Goal: Information Seeking & Learning: Learn about a topic

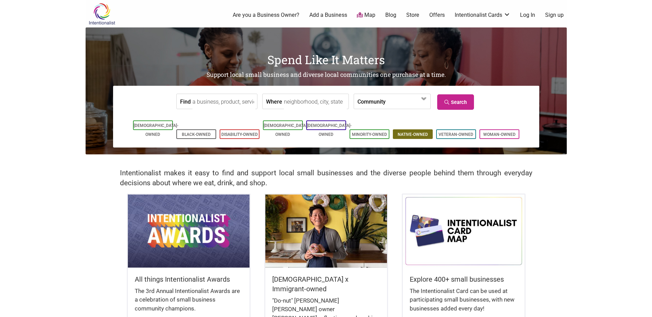
click at [398, 132] on link "Native-Owned" at bounding box center [412, 134] width 30 height 5
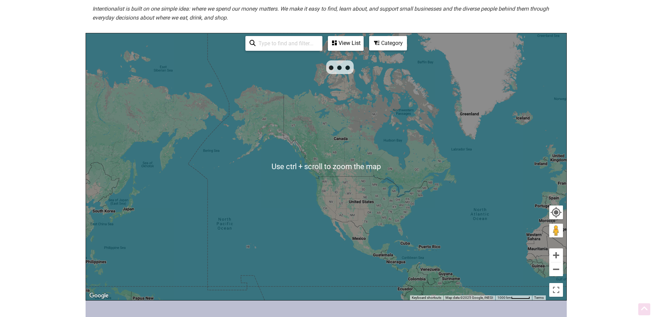
scroll to position [172, 0]
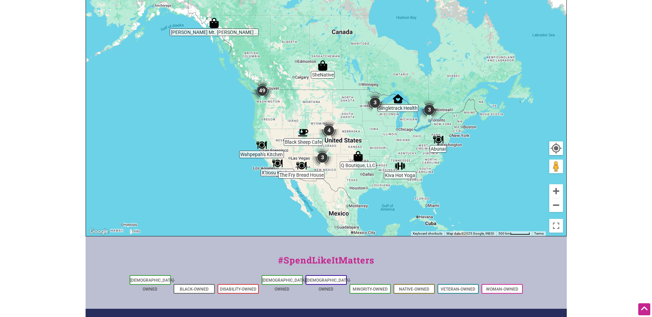
click at [265, 91] on img "49" at bounding box center [262, 91] width 26 height 26
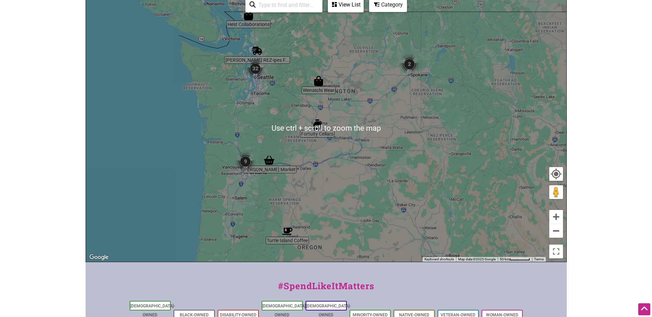
scroll to position [137, 0]
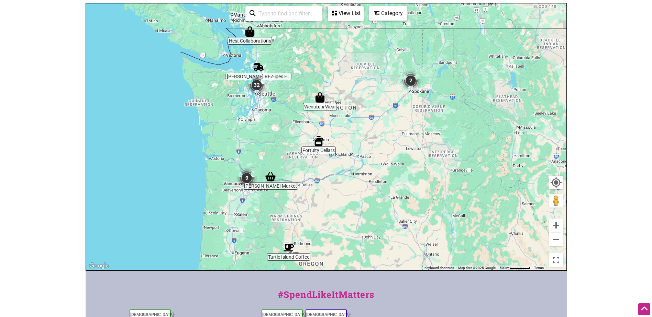
drag, startPoint x: 309, startPoint y: 159, endPoint x: 311, endPoint y: 167, distance: 8.8
click at [311, 167] on div "To navigate, press the arrow keys." at bounding box center [326, 136] width 480 height 267
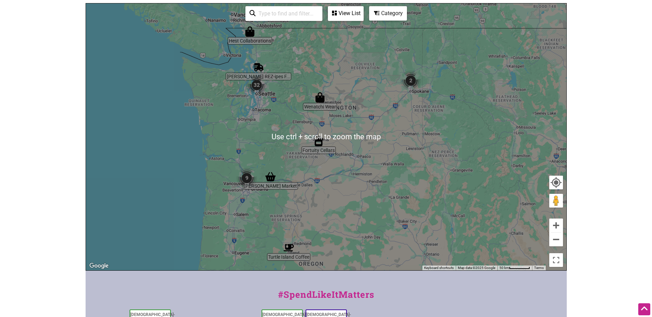
scroll to position [172, 0]
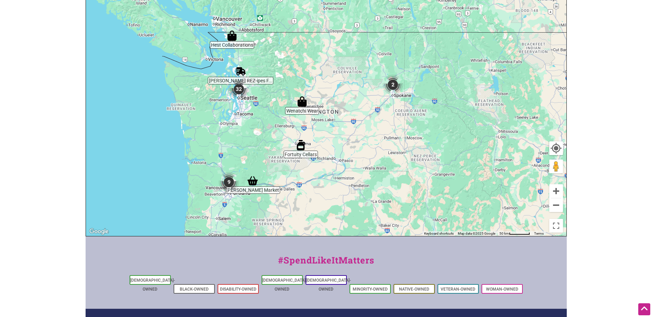
drag, startPoint x: 319, startPoint y: 210, endPoint x: 301, endPoint y: 248, distance: 41.5
click at [301, 248] on div "Intentionalist Spend like it matters 0 Add a Business Map Blog Store Offers Int…" at bounding box center [326, 118] width 481 height 581
click at [227, 180] on img "9" at bounding box center [229, 182] width 26 height 26
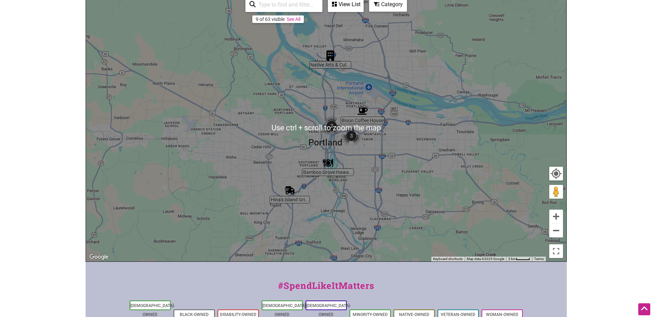
scroll to position [137, 0]
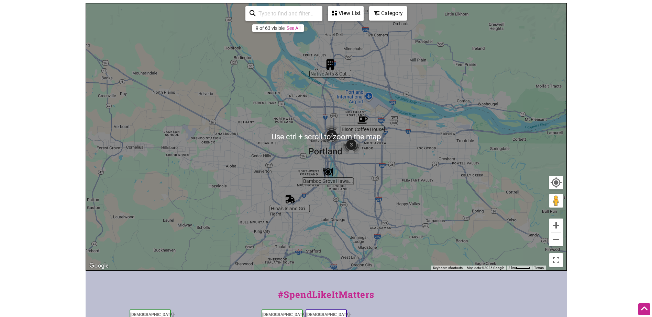
click at [344, 13] on div "View List" at bounding box center [345, 13] width 34 height 13
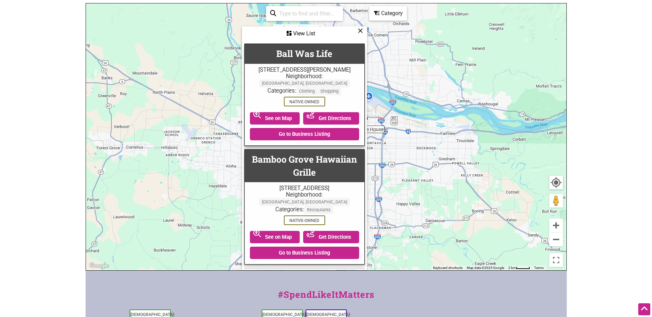
click at [359, 31] on icon at bounding box center [360, 31] width 5 height 0
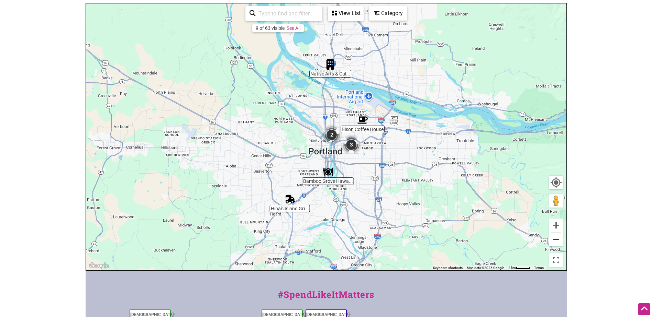
click at [557, 243] on button "Zoom out" at bounding box center [556, 240] width 14 height 14
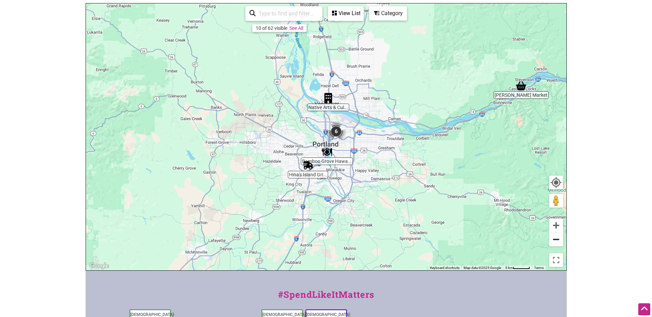
click at [557, 243] on button "Zoom out" at bounding box center [556, 240] width 14 height 14
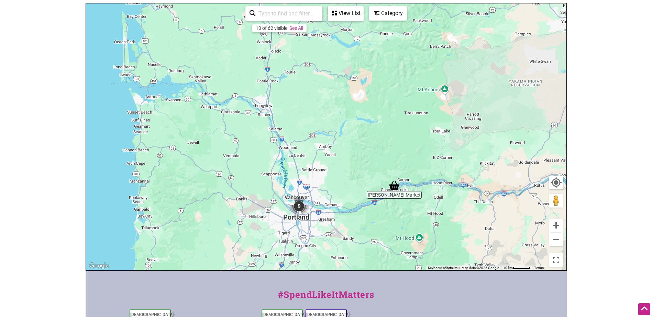
drag, startPoint x: 370, startPoint y: 141, endPoint x: 338, endPoint y: 219, distance: 84.0
click at [338, 219] on div "To navigate, press the arrow keys." at bounding box center [326, 136] width 480 height 267
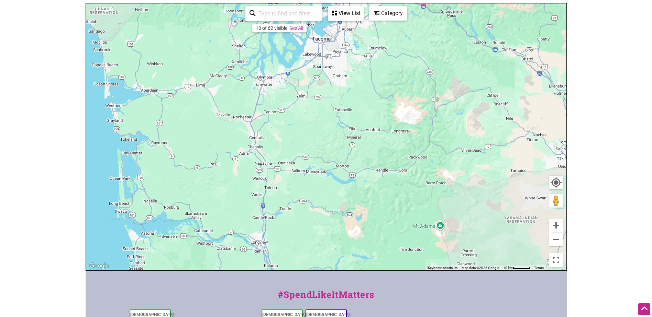
drag, startPoint x: 293, startPoint y: 140, endPoint x: 288, endPoint y: 278, distance: 137.8
click at [288, 278] on div "Intentionalist Spend like it matters 0 Add a Business Map Blog Store Offers Int…" at bounding box center [326, 153] width 481 height 581
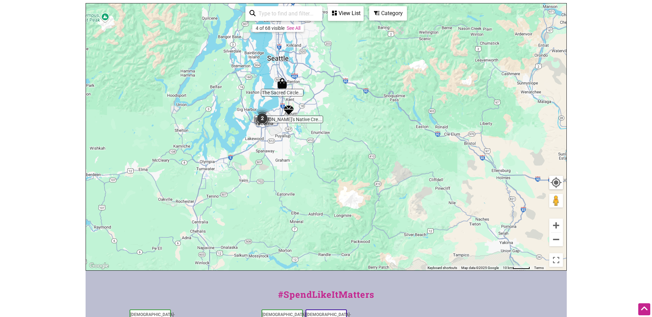
drag, startPoint x: 299, startPoint y: 132, endPoint x: 241, endPoint y: 216, distance: 102.5
click at [241, 216] on div "To navigate, press the arrow keys." at bounding box center [326, 136] width 480 height 267
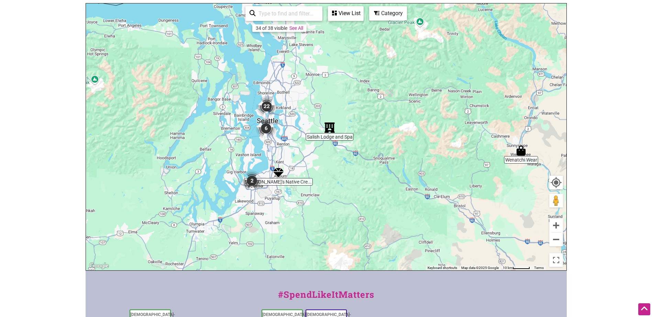
drag, startPoint x: 275, startPoint y: 125, endPoint x: 264, endPoint y: 189, distance: 64.8
click at [264, 189] on img "2" at bounding box center [252, 181] width 26 height 26
click at [252, 181] on img "2" at bounding box center [252, 181] width 26 height 26
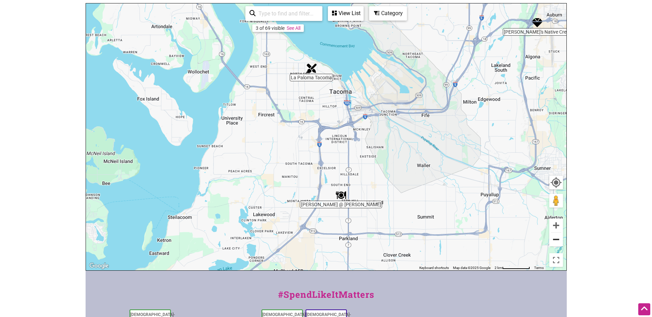
click at [559, 243] on button "Zoom out" at bounding box center [556, 240] width 14 height 14
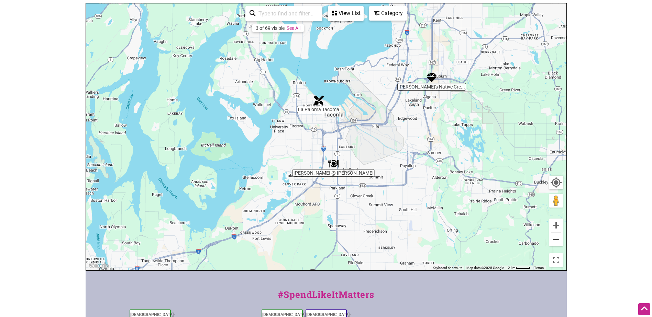
click at [562, 242] on button "Zoom out" at bounding box center [556, 240] width 14 height 14
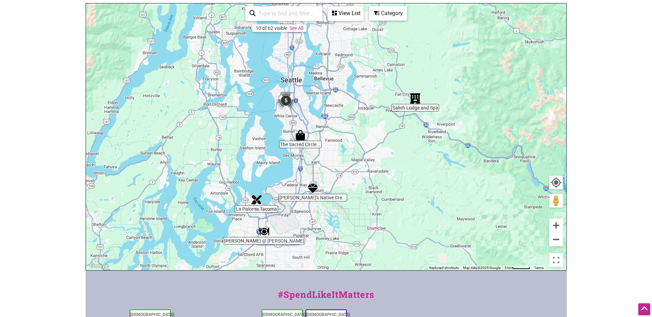
drag, startPoint x: 436, startPoint y: 166, endPoint x: 368, endPoint y: 253, distance: 110.4
click at [368, 253] on div "To navigate, press the arrow keys." at bounding box center [326, 136] width 480 height 267
click at [302, 136] on img "The Sacred Circle Gift Shop" at bounding box center [300, 135] width 16 height 16
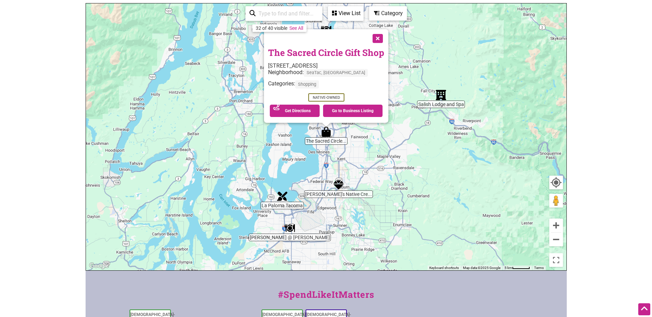
click at [375, 40] on button "Close" at bounding box center [376, 37] width 17 height 17
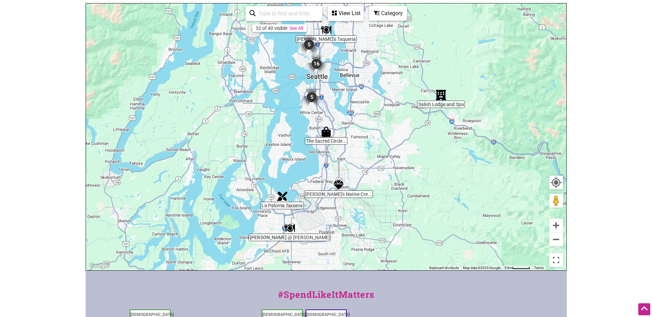
click at [311, 94] on img "5" at bounding box center [312, 97] width 26 height 26
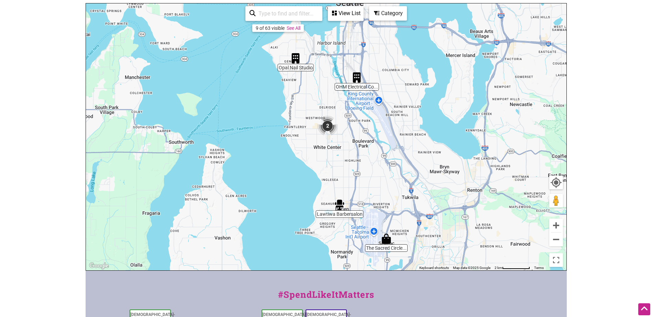
click at [340, 12] on div "View List" at bounding box center [345, 13] width 34 height 13
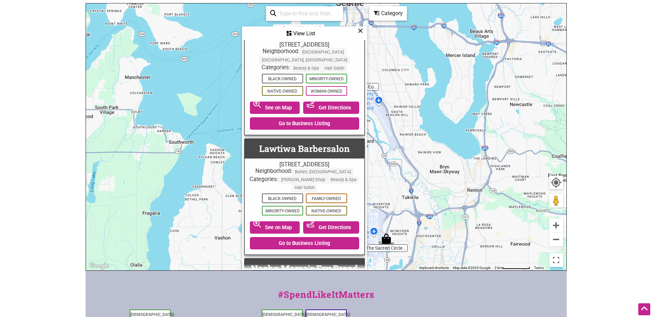
scroll to position [275, 0]
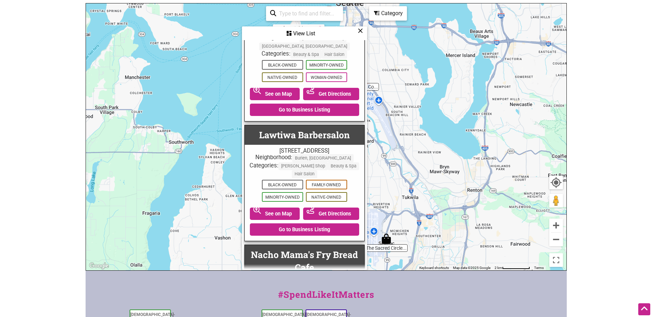
click at [361, 31] on icon at bounding box center [360, 31] width 5 height 0
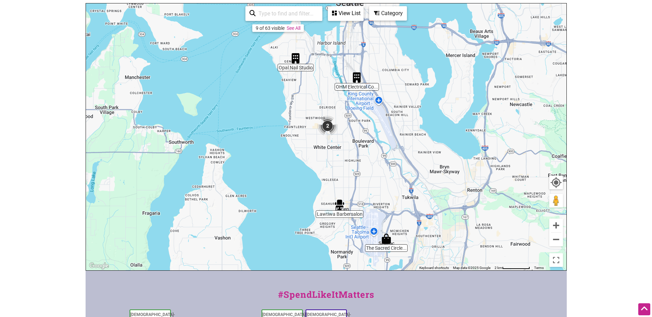
click at [343, 10] on div "View List" at bounding box center [345, 13] width 34 height 13
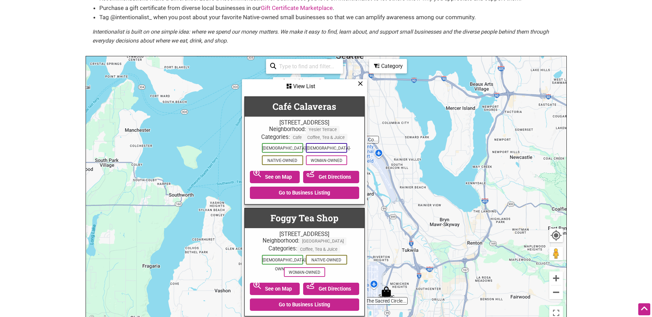
scroll to position [69, 0]
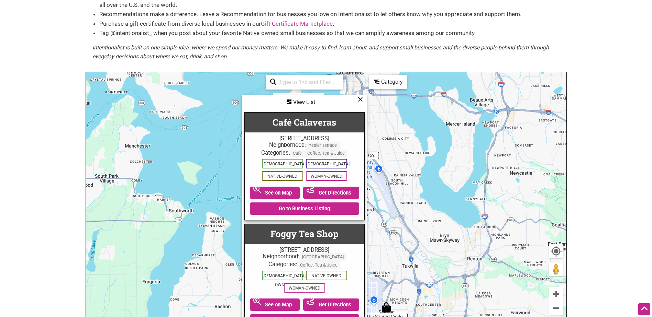
click at [405, 215] on div "To navigate, press the arrow keys." at bounding box center [326, 205] width 480 height 267
click at [360, 100] on icon at bounding box center [360, 99] width 5 height 0
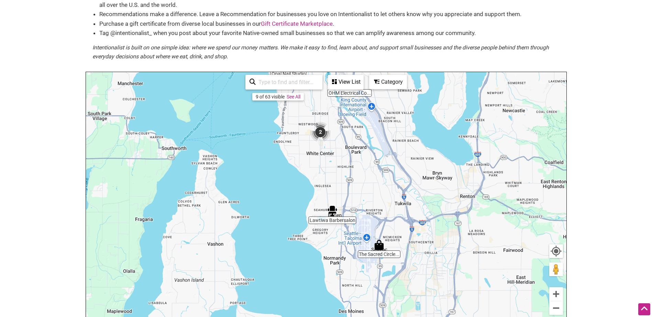
drag, startPoint x: 367, startPoint y: 200, endPoint x: 358, endPoint y: 133, distance: 67.9
click at [358, 133] on div "To navigate, press the arrow keys." at bounding box center [326, 205] width 480 height 267
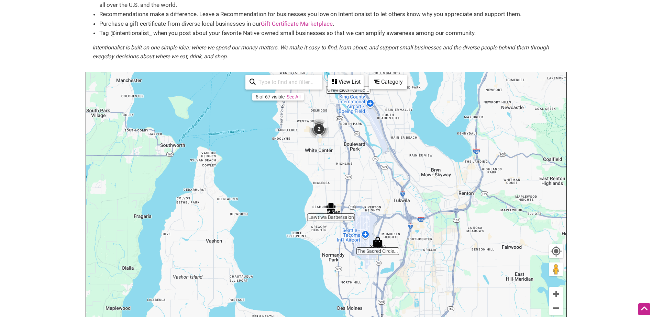
click at [379, 243] on img "The Sacred Circle Gift Shop" at bounding box center [378, 242] width 16 height 16
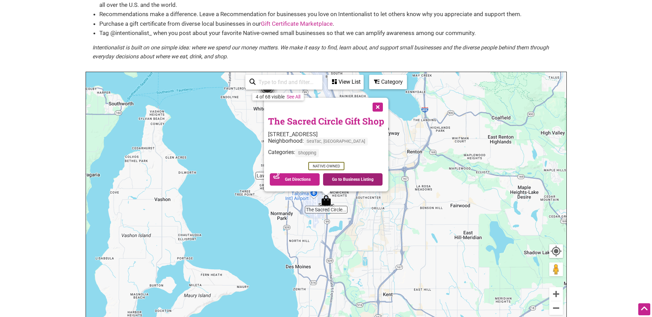
click at [335, 178] on link "Go to Business Listing" at bounding box center [352, 179] width 59 height 12
click at [373, 108] on button "Close" at bounding box center [376, 106] width 17 height 17
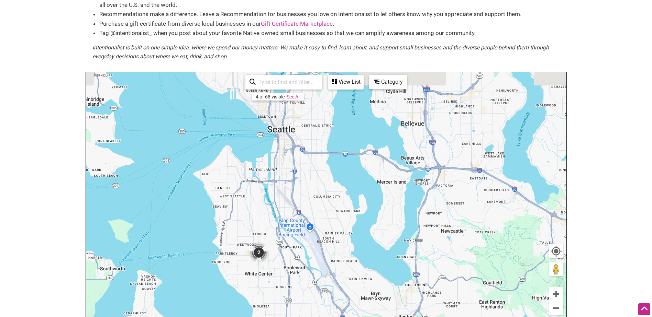
drag, startPoint x: 388, startPoint y: 161, endPoint x: 380, endPoint y: 327, distance: 166.1
click at [380, 249] on html "× Menu 0 Add a Business Map Blog Store Offers Intentionalist Cards Buy Black Ca…" at bounding box center [326, 89] width 652 height 317
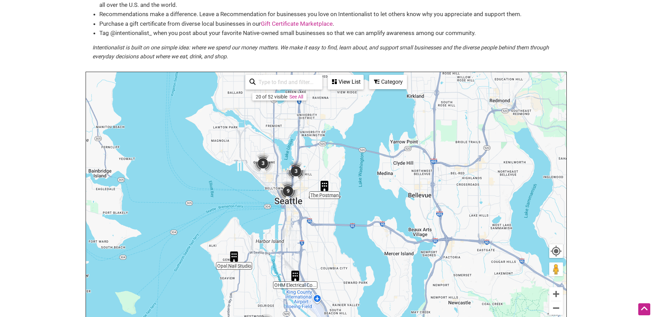
drag, startPoint x: 380, startPoint y: 161, endPoint x: 385, endPoint y: 232, distance: 70.6
click at [385, 232] on div "To navigate, press the arrow keys." at bounding box center [326, 205] width 480 height 267
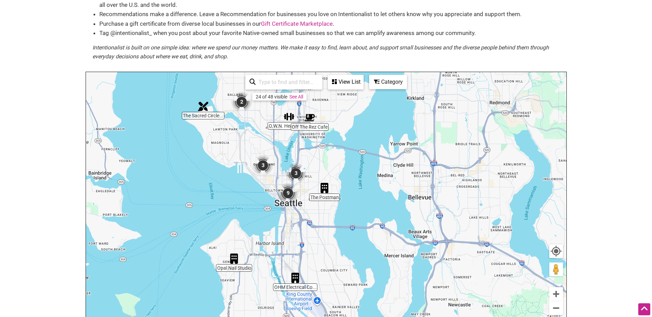
click at [285, 189] on img "9" at bounding box center [288, 193] width 26 height 26
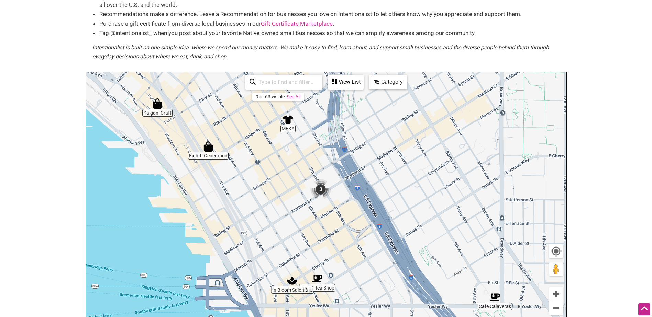
click at [341, 84] on div "View List" at bounding box center [345, 82] width 34 height 13
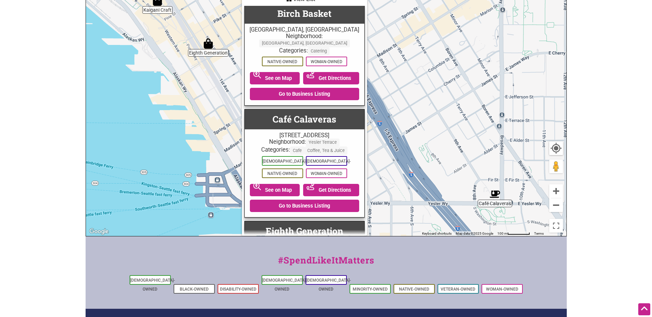
scroll to position [0, 0]
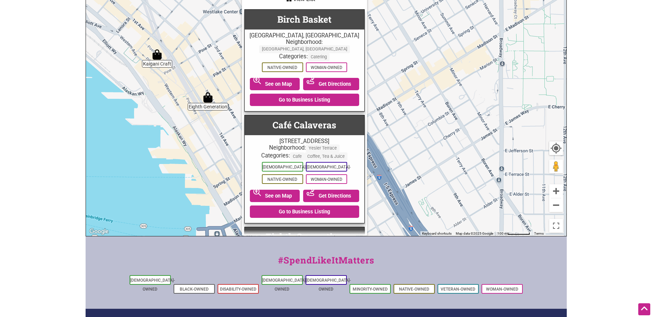
drag, startPoint x: 405, startPoint y: 131, endPoint x: 405, endPoint y: 186, distance: 55.3
click at [405, 186] on div "To navigate, press the arrow keys." at bounding box center [326, 102] width 480 height 267
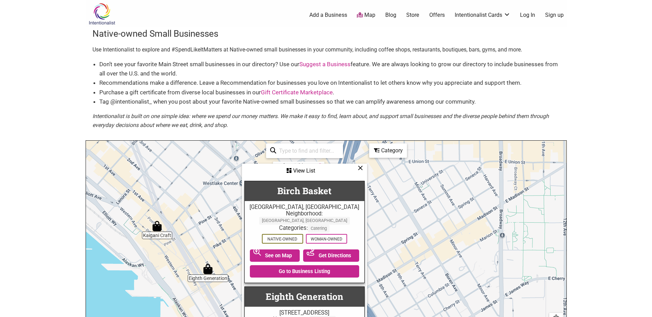
click at [361, 168] on icon at bounding box center [360, 168] width 5 height 0
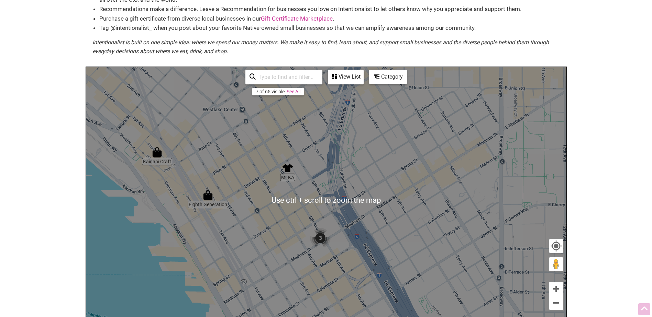
scroll to position [103, 0]
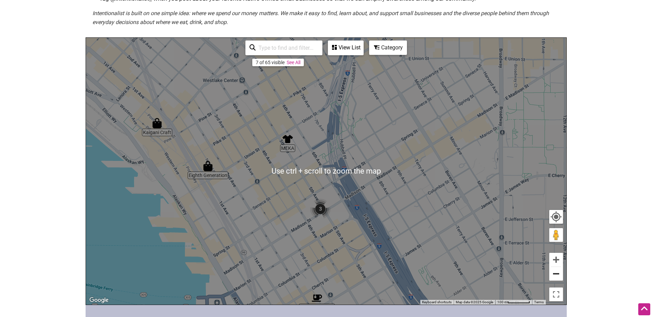
click at [557, 280] on button "Zoom out" at bounding box center [556, 274] width 14 height 14
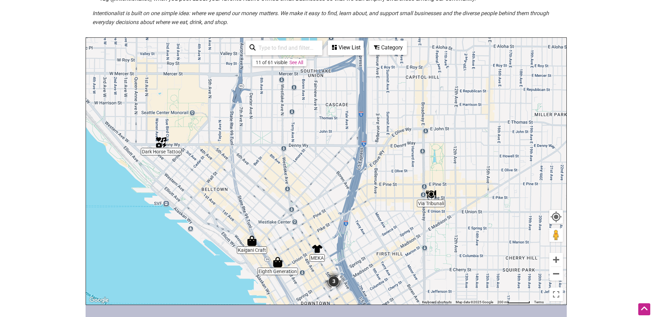
drag, startPoint x: 339, startPoint y: 131, endPoint x: 349, endPoint y: 229, distance: 98.1
click at [349, 229] on div "To navigate, press the arrow keys." at bounding box center [326, 171] width 480 height 267
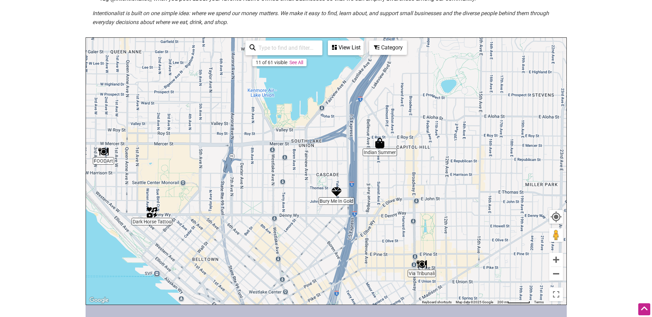
drag, startPoint x: 283, startPoint y: 156, endPoint x: 273, endPoint y: 227, distance: 72.1
click at [273, 227] on div "To navigate, press the arrow keys." at bounding box center [326, 171] width 480 height 267
click at [383, 148] on img "Indian Summer" at bounding box center [380, 143] width 16 height 16
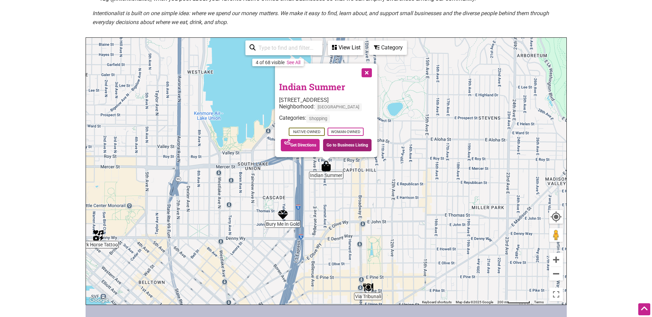
click at [339, 145] on link "Go to Business Listing" at bounding box center [347, 145] width 48 height 12
click at [557, 277] on button "Zoom out" at bounding box center [556, 274] width 14 height 14
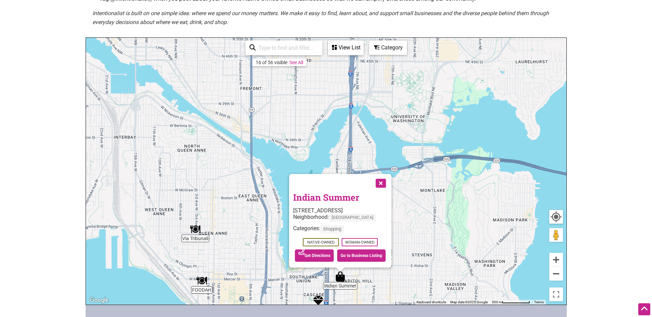
drag, startPoint x: 373, startPoint y: 175, endPoint x: 386, endPoint y: 288, distance: 114.2
click at [386, 288] on div "To navigate, press the arrow keys. Indian Summer 534 Summit Ave E, Seattle, WA …" at bounding box center [326, 171] width 480 height 267
click at [380, 182] on button "Close" at bounding box center [379, 182] width 17 height 17
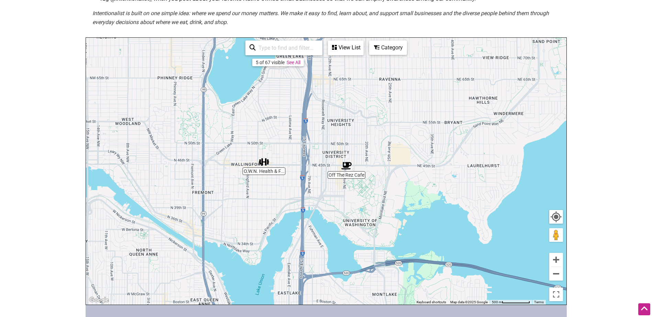
drag, startPoint x: 372, startPoint y: 171, endPoint x: 324, endPoint y: 276, distance: 115.9
click at [324, 276] on div "To navigate, press the arrow keys." at bounding box center [326, 171] width 480 height 267
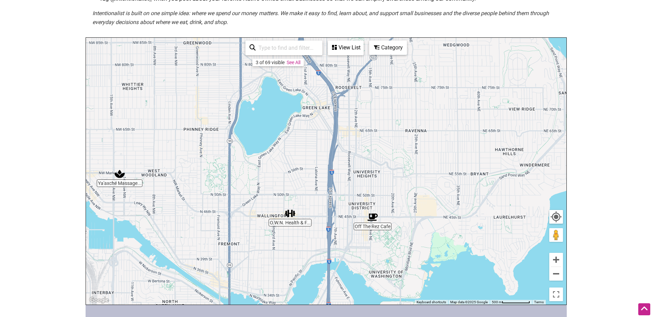
drag, startPoint x: 311, startPoint y: 206, endPoint x: 337, endPoint y: 258, distance: 57.8
click at [337, 258] on div "To navigate, press the arrow keys." at bounding box center [326, 171] width 480 height 267
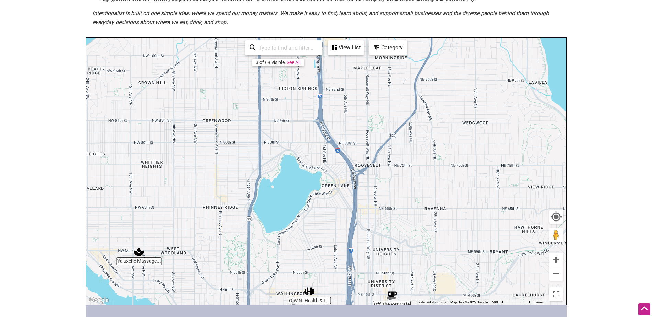
drag, startPoint x: 200, startPoint y: 218, endPoint x: 218, endPoint y: 300, distance: 83.1
click at [218, 300] on div "To navigate, press the arrow keys." at bounding box center [326, 171] width 480 height 267
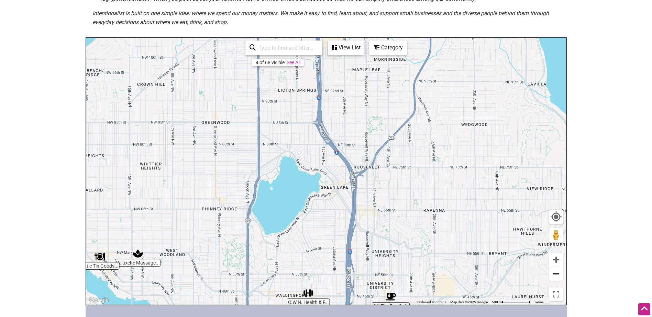
click at [559, 274] on button "Zoom out" at bounding box center [556, 274] width 14 height 14
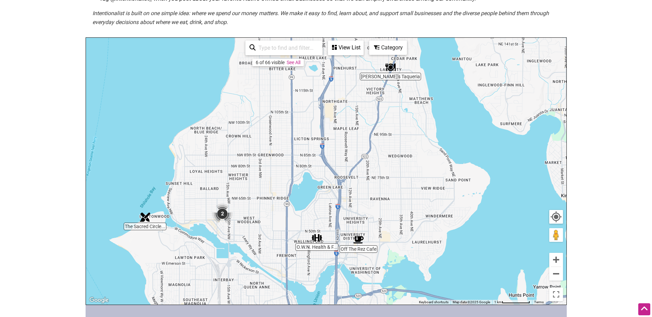
drag, startPoint x: 405, startPoint y: 166, endPoint x: 404, endPoint y: 175, distance: 9.3
click at [404, 175] on div "To navigate, press the arrow keys." at bounding box center [326, 171] width 480 height 267
click at [145, 220] on img "The Sacred Circle Gift Shop" at bounding box center [145, 218] width 16 height 16
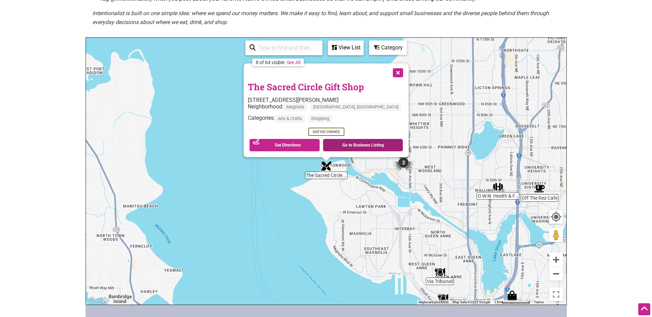
click at [354, 145] on link "Go to Business Listing" at bounding box center [363, 145] width 80 height 12
click at [559, 277] on button "Zoom out" at bounding box center [556, 274] width 14 height 14
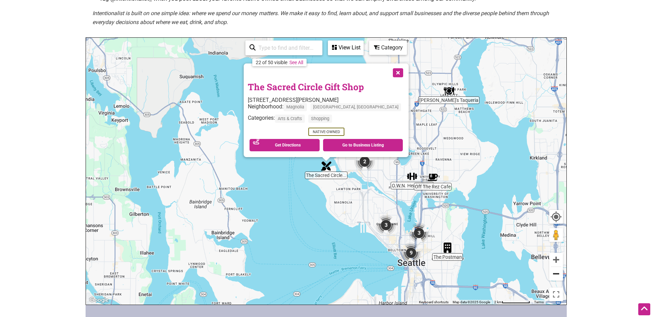
click at [556, 273] on button "Zoom out" at bounding box center [556, 274] width 14 height 14
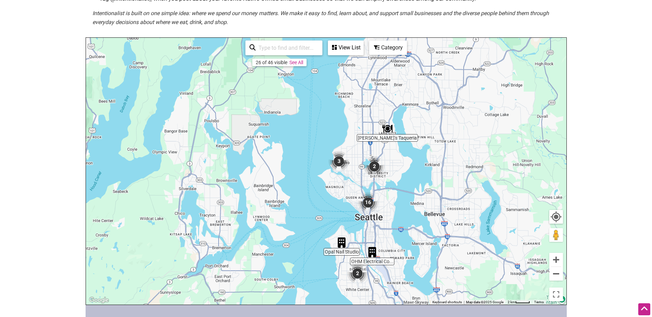
click at [340, 46] on div "View List" at bounding box center [345, 47] width 34 height 13
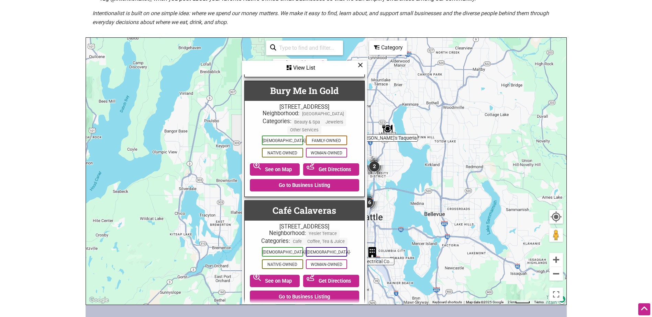
click at [463, 173] on div "To navigate, press the arrow keys." at bounding box center [326, 171] width 480 height 267
click at [358, 65] on icon at bounding box center [360, 65] width 5 height 0
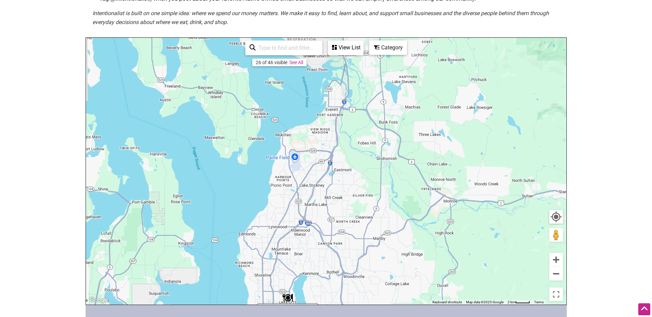
drag, startPoint x: 455, startPoint y: 164, endPoint x: 355, endPoint y: 335, distance: 198.3
click at [355, 214] on html "× Menu 0 Add a Business Map Blog Store Offers Intentionalist Cards Buy Black Ca…" at bounding box center [326, 55] width 652 height 317
click at [559, 273] on button "Zoom out" at bounding box center [556, 274] width 14 height 14
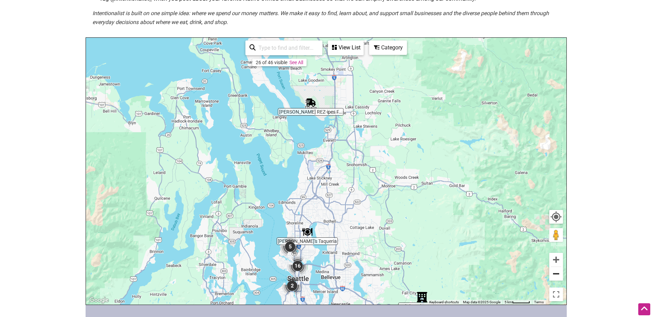
click at [552, 276] on button "Zoom out" at bounding box center [556, 274] width 14 height 14
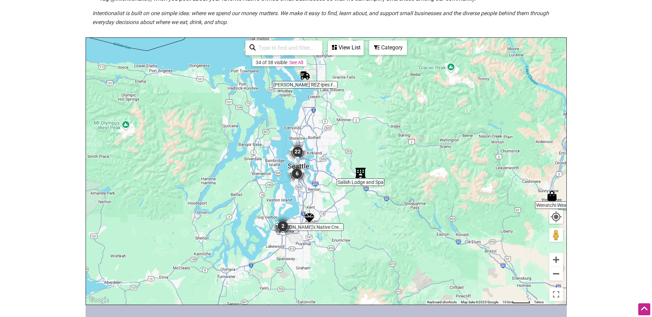
drag, startPoint x: 369, startPoint y: 212, endPoint x: 355, endPoint y: 150, distance: 64.2
click at [355, 150] on div "To navigate, press the arrow keys." at bounding box center [326, 171] width 480 height 267
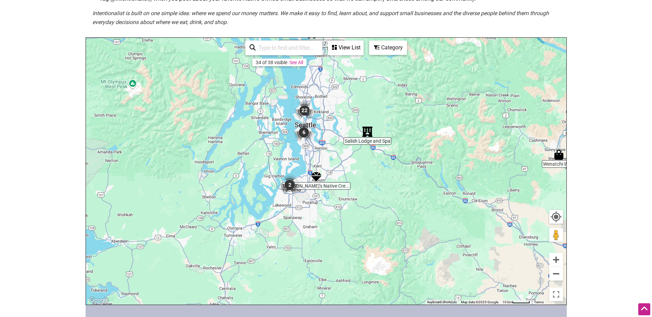
drag, startPoint x: 343, startPoint y: 225, endPoint x: 350, endPoint y: 187, distance: 39.0
click at [350, 187] on div "To navigate, press the arrow keys." at bounding box center [326, 171] width 480 height 267
click at [556, 257] on button "Zoom in" at bounding box center [556, 260] width 14 height 14
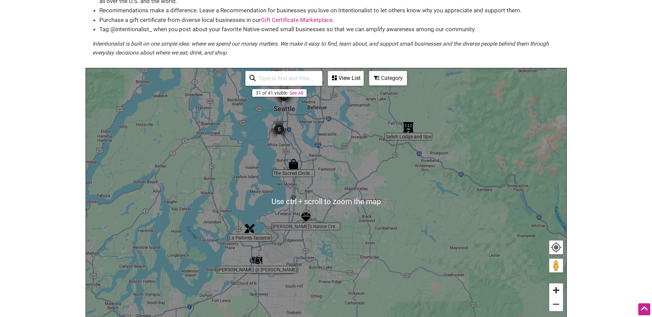
scroll to position [69, 0]
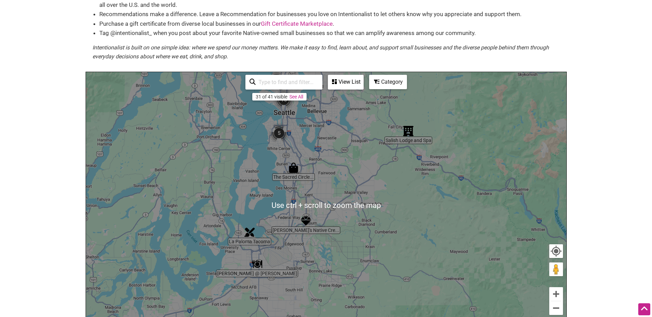
click at [267, 85] on input "search" at bounding box center [287, 82] width 63 height 13
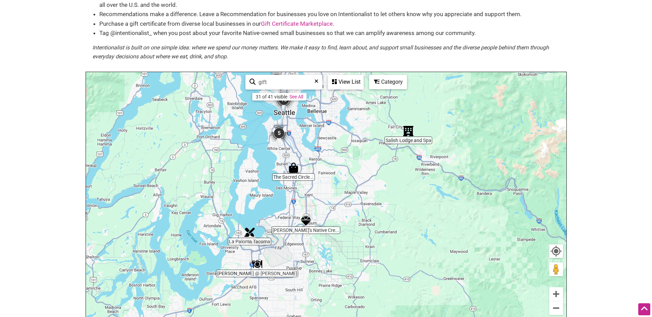
type input "gift"
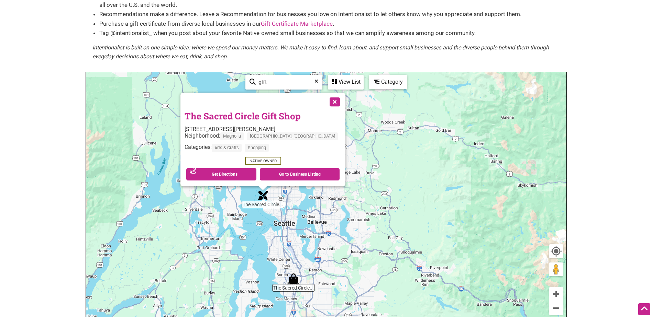
click at [325, 102] on button "Close" at bounding box center [333, 101] width 17 height 17
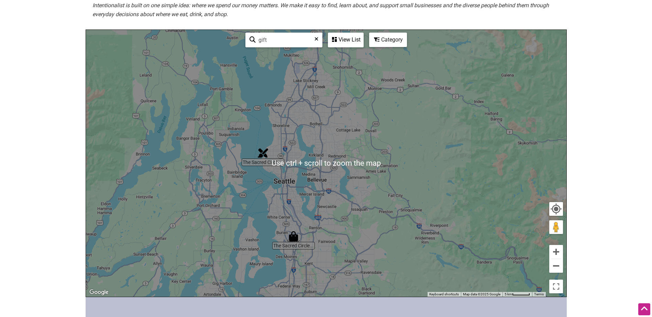
scroll to position [137, 0]
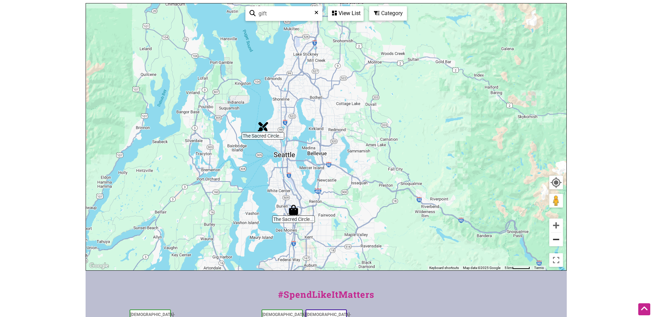
click at [557, 243] on button "Zoom out" at bounding box center [556, 240] width 14 height 14
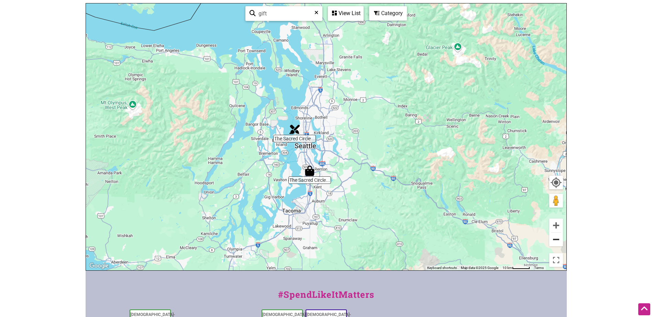
click at [557, 243] on button "Zoom out" at bounding box center [556, 240] width 14 height 14
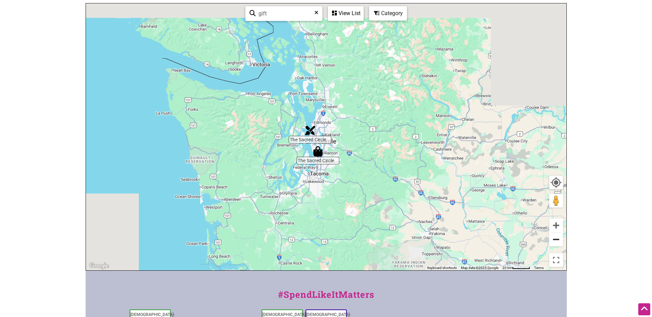
click at [557, 243] on button "Zoom out" at bounding box center [556, 240] width 14 height 14
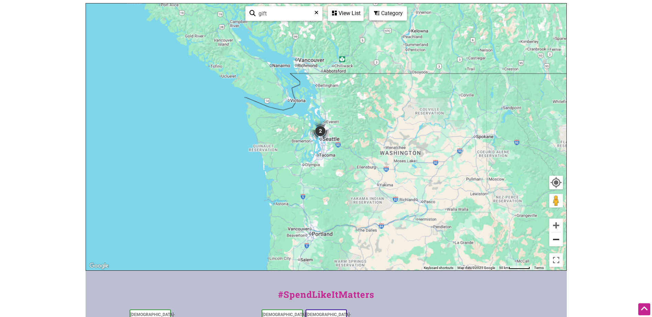
click at [557, 243] on button "Zoom out" at bounding box center [556, 240] width 14 height 14
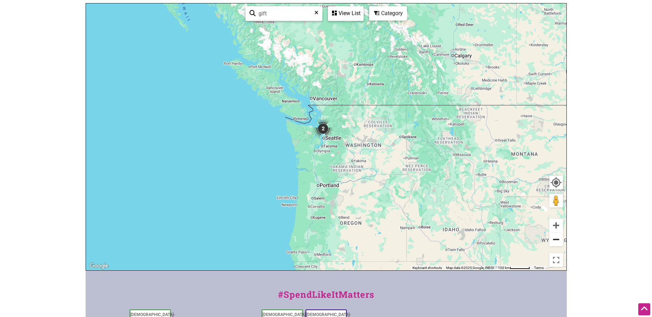
click at [557, 243] on button "Zoom out" at bounding box center [556, 240] width 14 height 14
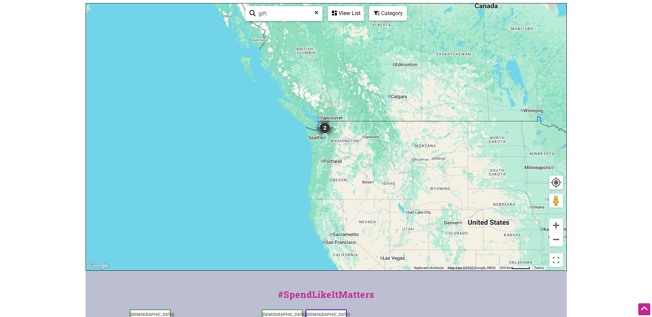
click at [372, 209] on div "To navigate, press the arrow keys." at bounding box center [326, 136] width 480 height 267
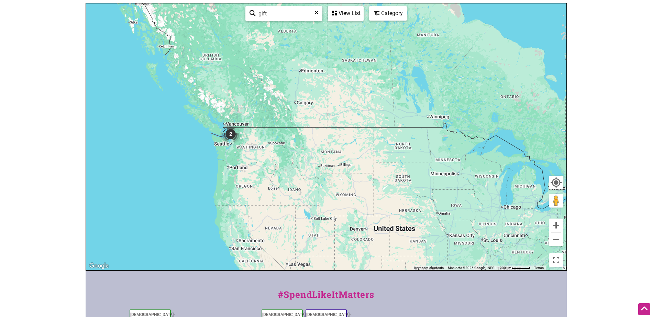
drag, startPoint x: 372, startPoint y: 209, endPoint x: 264, endPoint y: 218, distance: 108.6
click at [264, 218] on div "To navigate, press the arrow keys." at bounding box center [326, 136] width 480 height 267
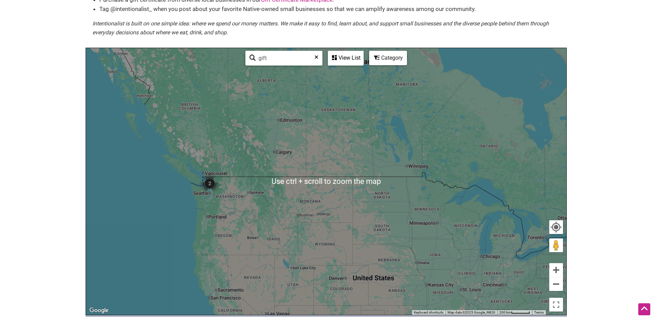
scroll to position [103, 0]
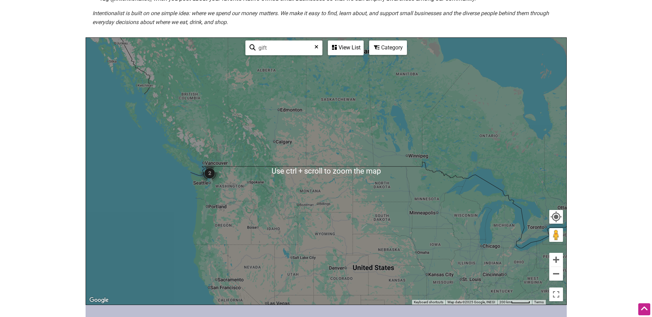
click at [316, 49] on icon at bounding box center [316, 49] width 4 height 10
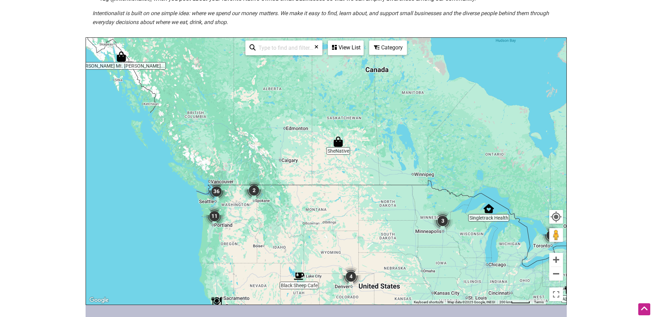
drag, startPoint x: 249, startPoint y: 197, endPoint x: 255, endPoint y: 218, distance: 22.1
click at [255, 218] on div "To navigate, press the arrow keys." at bounding box center [326, 171] width 480 height 267
click at [560, 261] on button "Zoom in" at bounding box center [556, 260] width 14 height 14
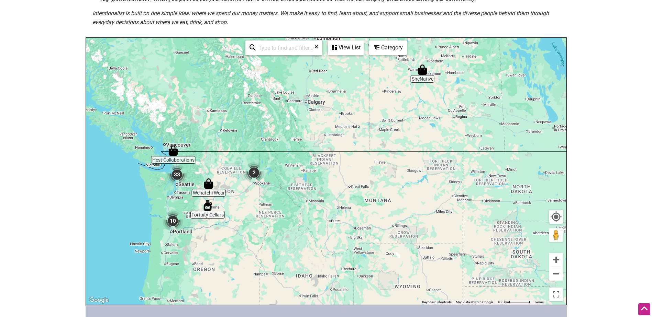
drag, startPoint x: 169, startPoint y: 270, endPoint x: 242, endPoint y: 222, distance: 87.7
click at [242, 222] on div "To navigate, press the arrow keys." at bounding box center [326, 171] width 480 height 267
click at [554, 259] on button "Zoom in" at bounding box center [556, 260] width 14 height 14
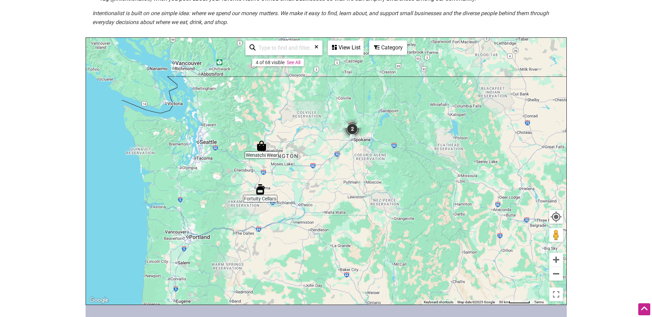
drag, startPoint x: 146, startPoint y: 253, endPoint x: 321, endPoint y: 197, distance: 183.6
click at [321, 197] on div "To navigate, press the arrow keys." at bounding box center [326, 171] width 480 height 267
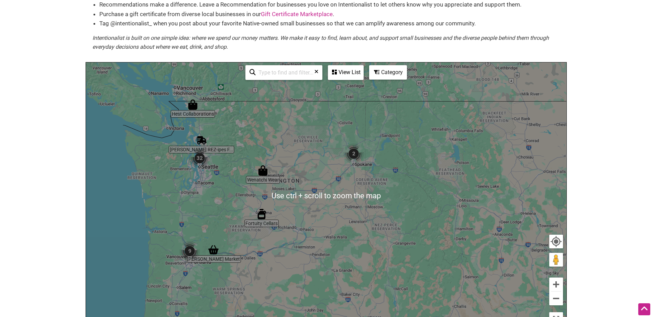
scroll to position [69, 0]
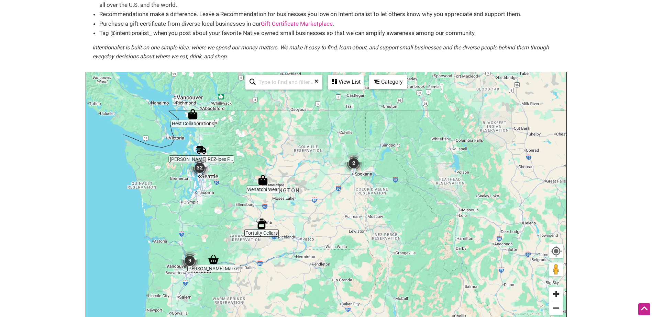
click at [551, 292] on button "Zoom in" at bounding box center [556, 295] width 14 height 14
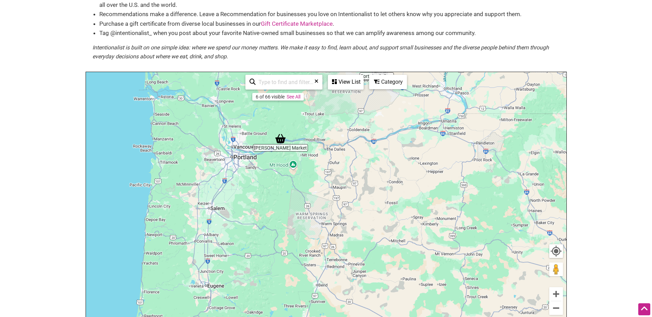
drag, startPoint x: 168, startPoint y: 226, endPoint x: 347, endPoint y: 41, distance: 258.5
click at [347, 41] on div "Native-owned Small Businesses Use Intentionalist to explore and #SpendLikeItMat…" at bounding box center [326, 149] width 481 height 381
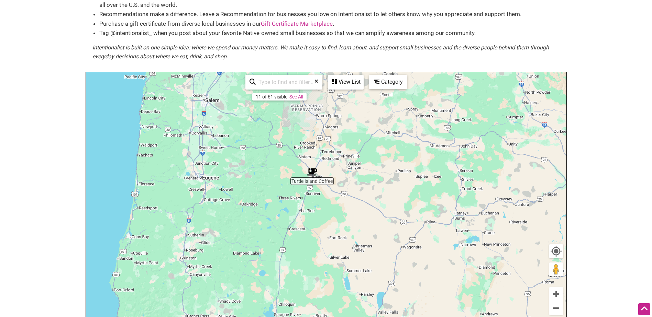
drag, startPoint x: 201, startPoint y: 293, endPoint x: 196, endPoint y: 185, distance: 108.7
click at [196, 185] on div "To navigate, press the arrow keys." at bounding box center [326, 205] width 480 height 267
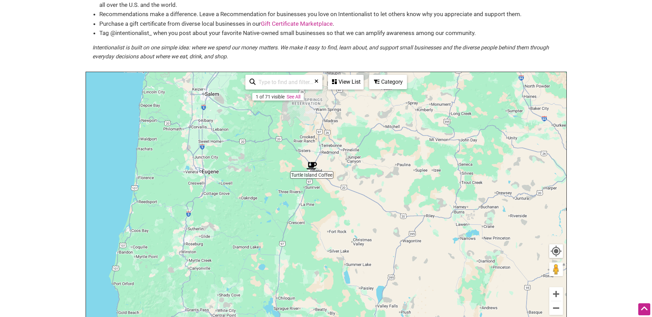
click at [313, 169] on img "Turtle Island Coffee" at bounding box center [312, 166] width 16 height 16
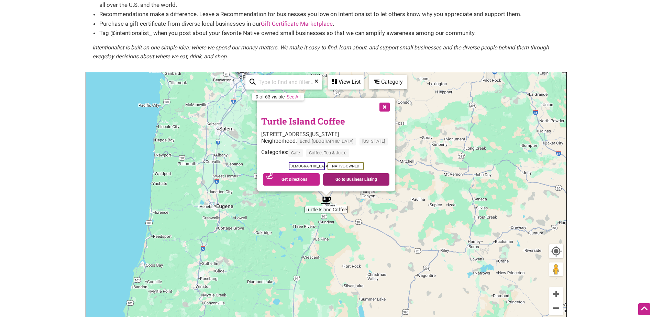
click at [336, 179] on link "Go to Business Listing" at bounding box center [356, 179] width 66 height 12
click at [375, 108] on button "Close" at bounding box center [383, 106] width 17 height 17
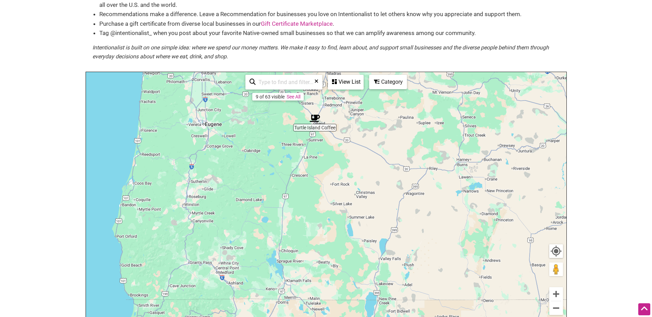
drag, startPoint x: 396, startPoint y: 245, endPoint x: 384, endPoint y: 162, distance: 83.3
click at [384, 162] on div "To navigate, press the arrow keys." at bounding box center [326, 205] width 480 height 267
click at [557, 313] on button "Zoom out" at bounding box center [556, 309] width 14 height 14
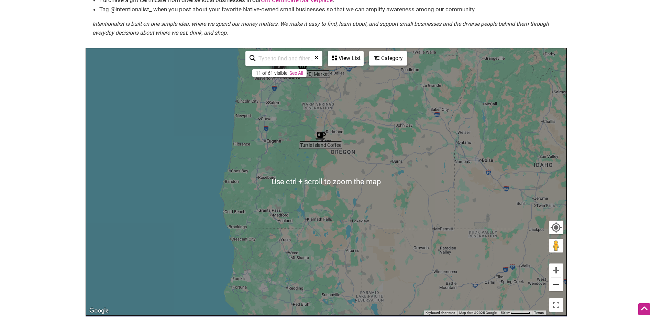
scroll to position [103, 0]
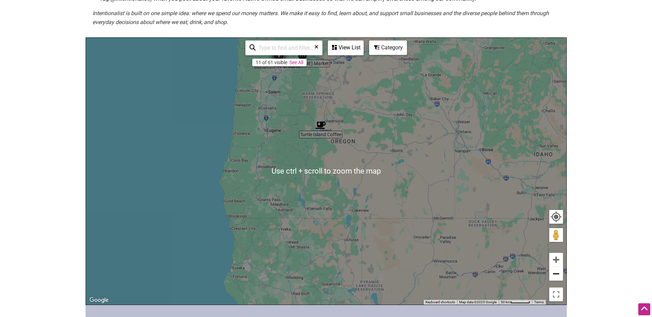
click at [558, 278] on button "Zoom out" at bounding box center [556, 274] width 14 height 14
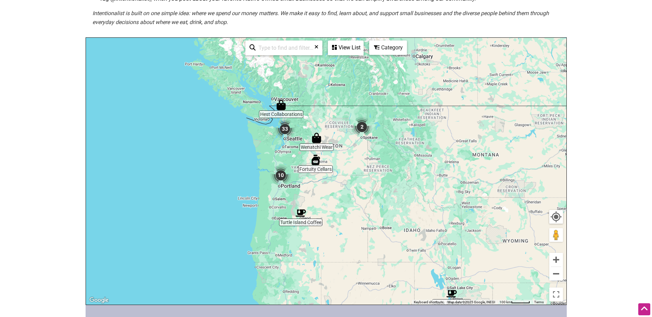
drag, startPoint x: 341, startPoint y: 145, endPoint x: 318, endPoint y: 217, distance: 75.3
click at [318, 217] on div "To navigate, press the arrow keys." at bounding box center [326, 171] width 480 height 267
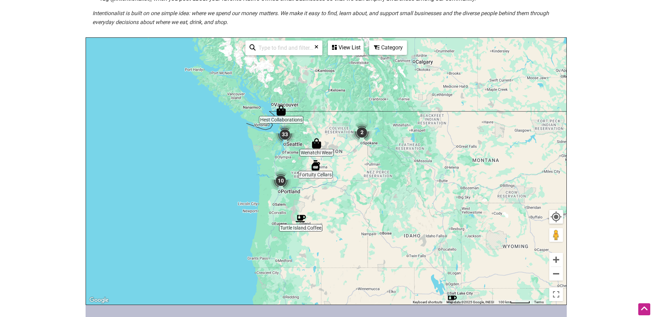
click at [336, 49] on icon at bounding box center [334, 47] width 5 height 5
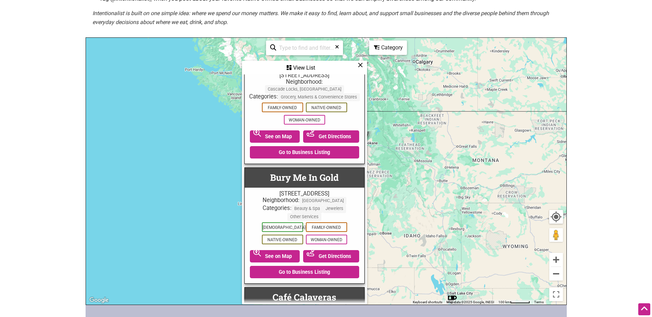
scroll to position [584, 0]
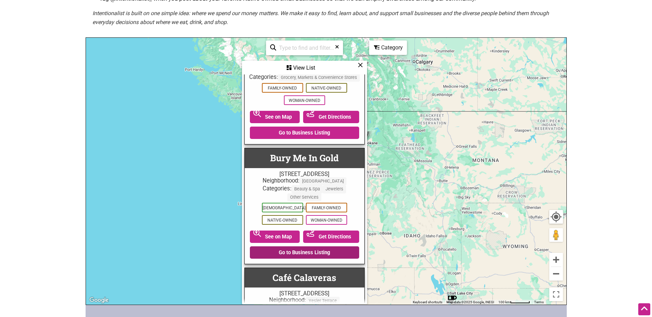
click at [309, 247] on link "Go to Business Listing" at bounding box center [304, 253] width 109 height 12
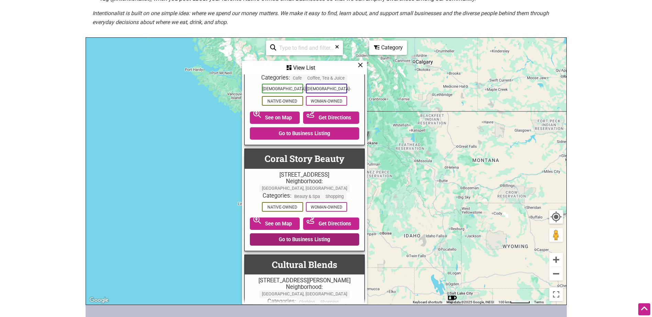
scroll to position [824, 0]
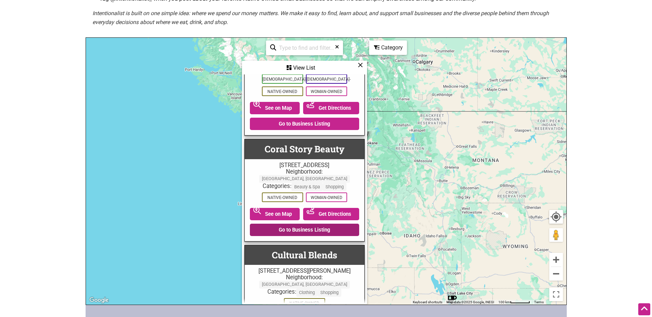
click at [314, 224] on link "Go to Business Listing" at bounding box center [304, 230] width 109 height 12
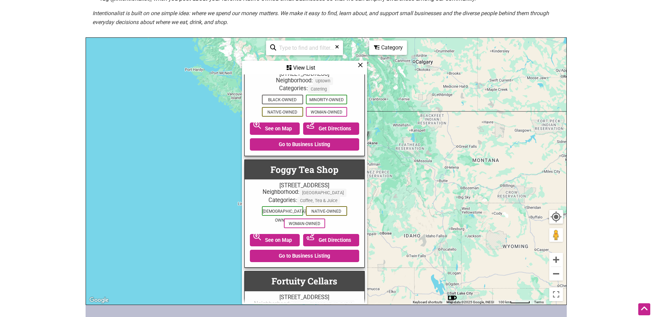
scroll to position [1340, 0]
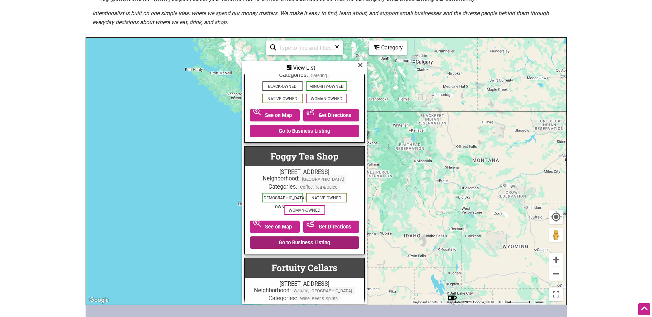
click at [308, 237] on link "Go to Business Listing" at bounding box center [304, 243] width 109 height 12
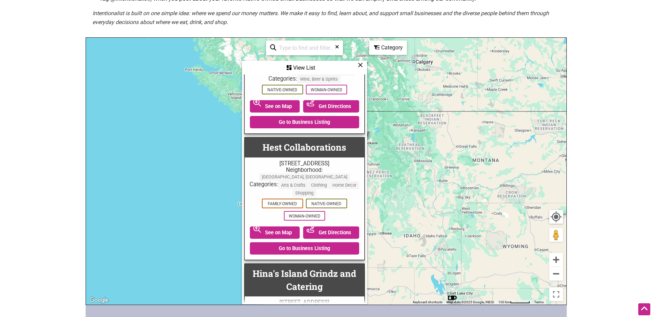
scroll to position [1580, 0]
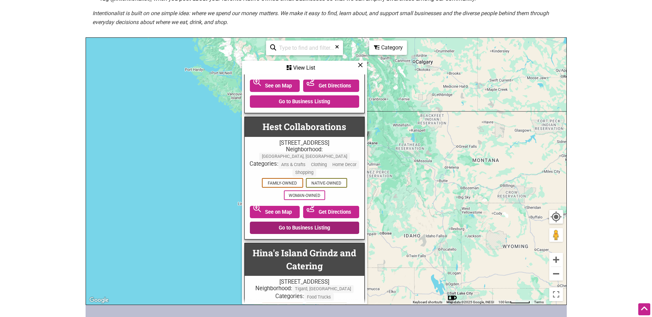
click at [308, 222] on link "Go to Business Listing" at bounding box center [304, 228] width 109 height 12
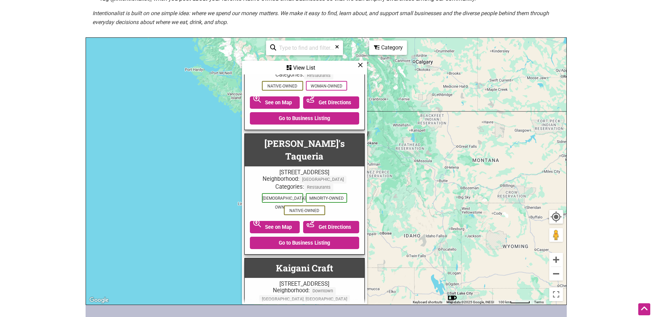
scroll to position [2267, 0]
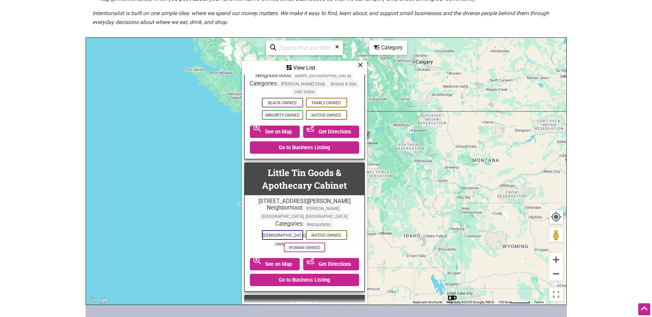
scroll to position [2817, 0]
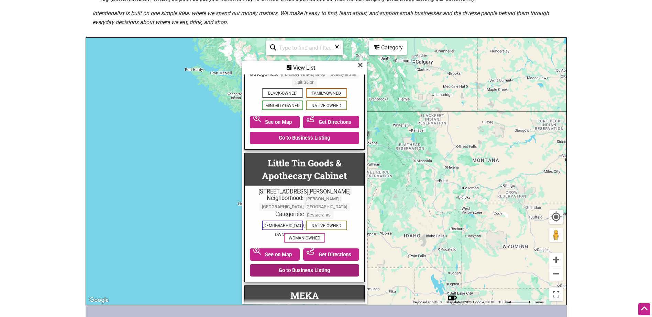
click at [300, 265] on link "Go to Business Listing" at bounding box center [304, 271] width 109 height 12
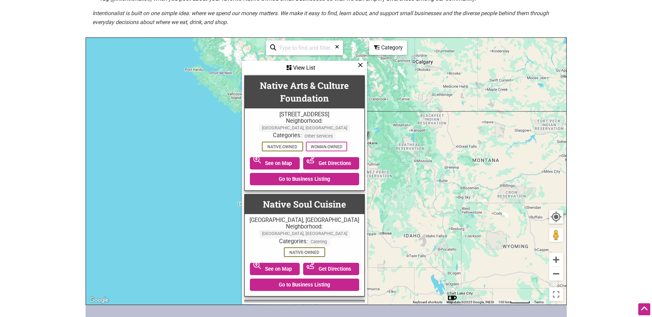
scroll to position [3332, 0]
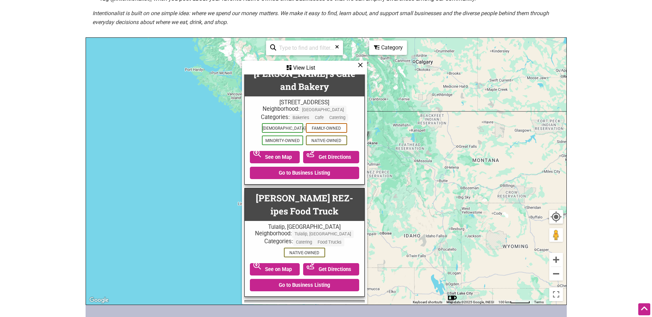
scroll to position [4294, 0]
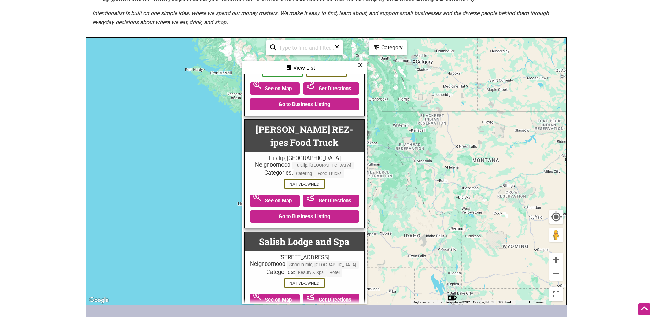
click at [317, 310] on link "Go to Business Listing" at bounding box center [304, 316] width 109 height 12
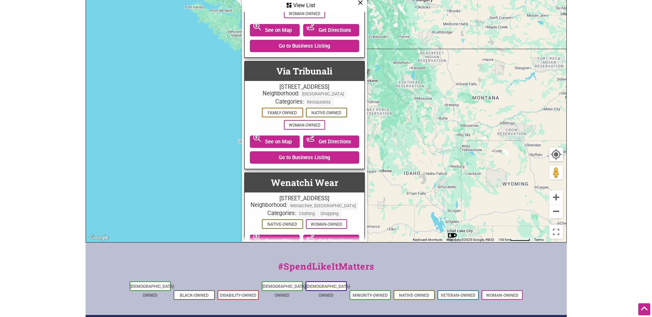
scroll to position [172, 0]
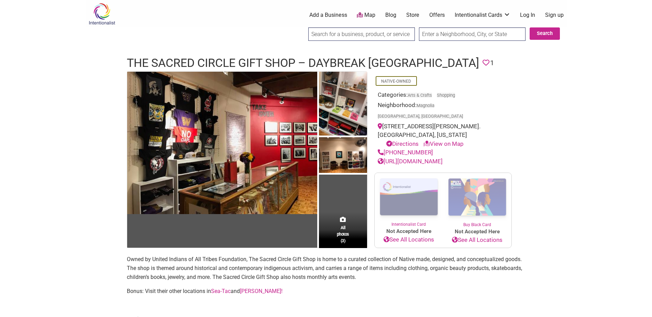
click at [419, 165] on link "http://www.unitedindians.org/arts-culture/sacred-circle-gallery/" at bounding box center [410, 161] width 65 height 7
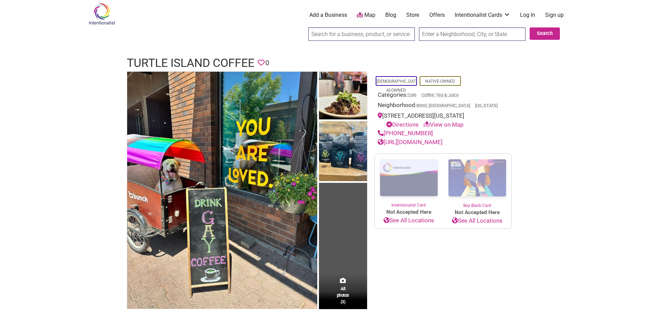
click at [441, 141] on link "https://turtleislandcoffeeshop.com/about" at bounding box center [410, 142] width 65 height 7
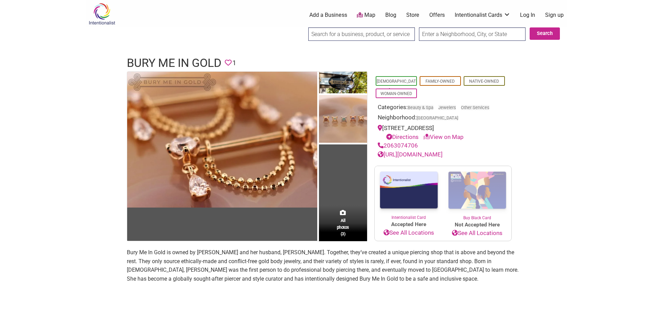
click at [435, 153] on link "[URL][DOMAIN_NAME]" at bounding box center [410, 154] width 65 height 7
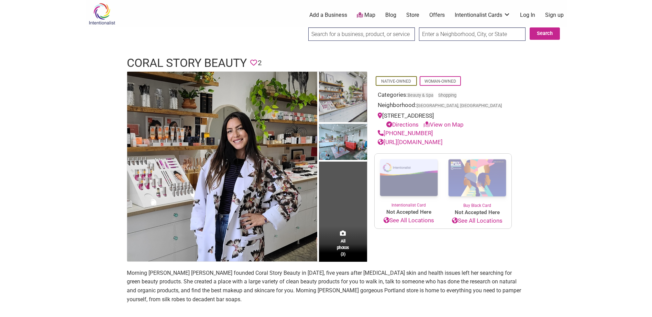
click at [427, 144] on link "[URL][DOMAIN_NAME]" at bounding box center [410, 142] width 65 height 7
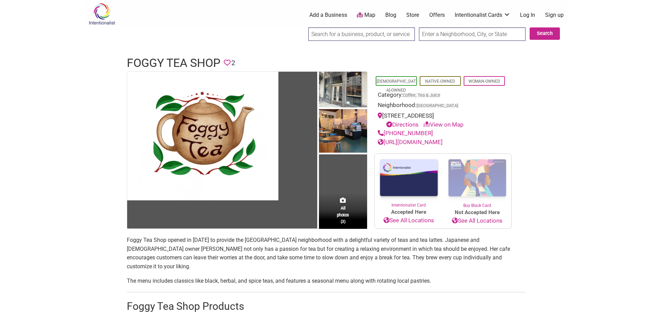
click at [424, 141] on link "https://www.foggyteashop.com" at bounding box center [410, 142] width 65 height 7
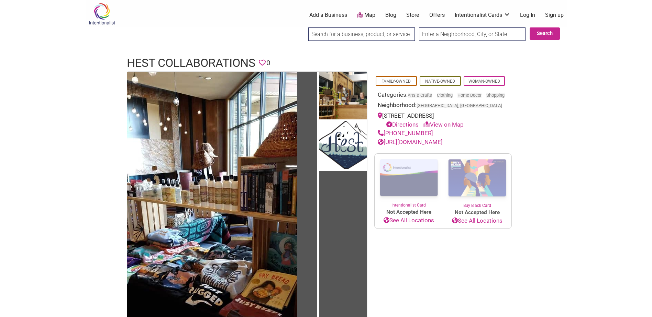
click at [423, 146] on link "https://www.hestcollaborations.com/" at bounding box center [410, 142] width 65 height 7
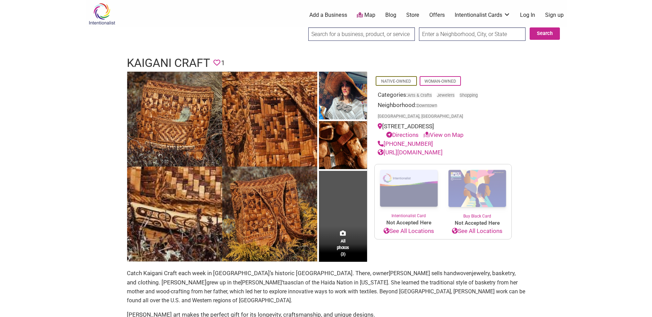
click at [402, 149] on link "http://Kaiganicraft.com/" at bounding box center [410, 152] width 65 height 7
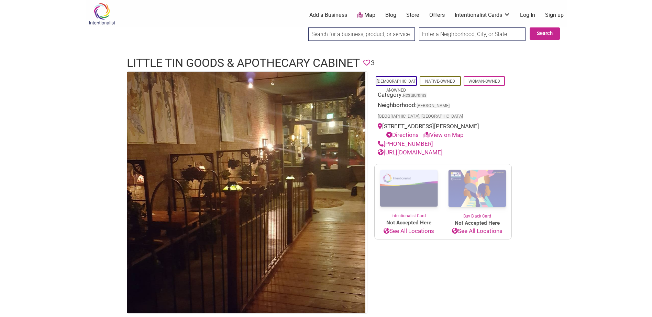
click at [400, 149] on link "[URL][DOMAIN_NAME]" at bounding box center [410, 152] width 65 height 7
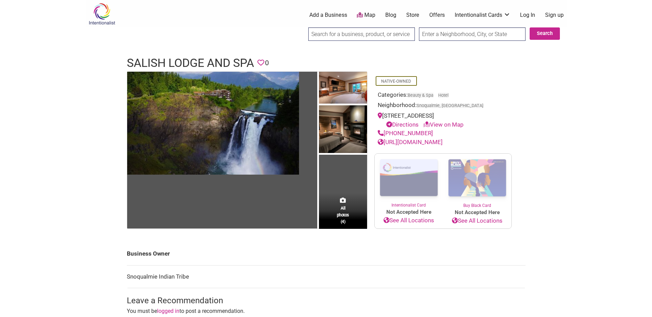
click at [403, 144] on link "[URL][DOMAIN_NAME]" at bounding box center [410, 142] width 65 height 7
